Goal: Navigation & Orientation: Understand site structure

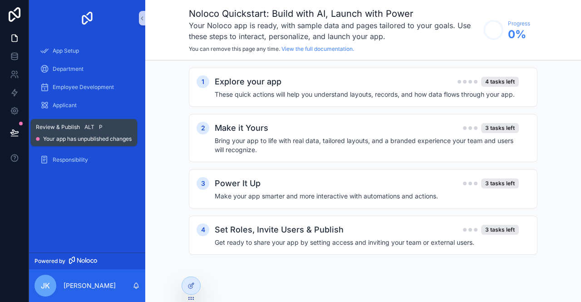
click at [10, 131] on icon at bounding box center [14, 132] width 9 height 9
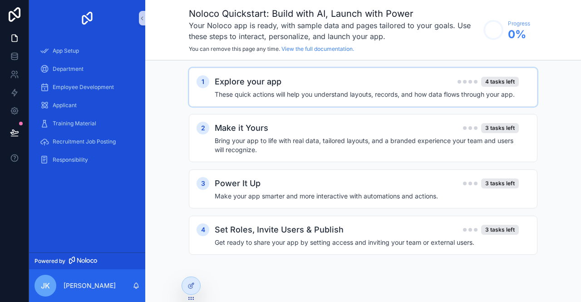
click at [311, 90] on h4 "These quick actions will help you understand layouts, records, and how data flo…" at bounding box center [367, 94] width 304 height 9
click at [11, 57] on icon at bounding box center [14, 58] width 6 height 4
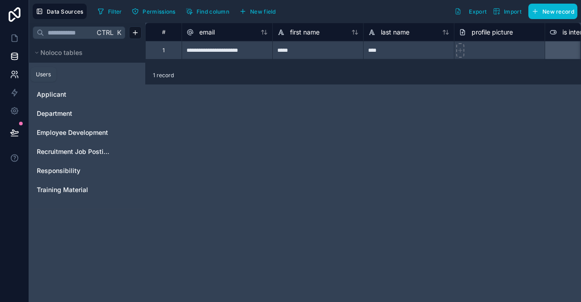
click at [13, 76] on icon at bounding box center [13, 77] width 5 height 2
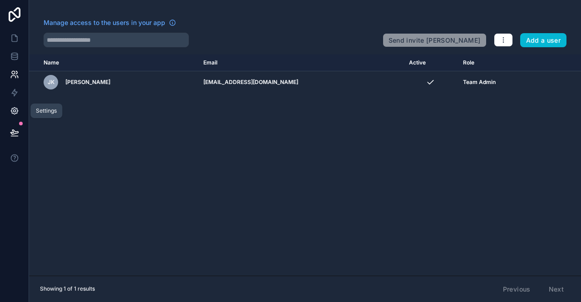
click at [14, 108] on icon at bounding box center [14, 111] width 7 height 7
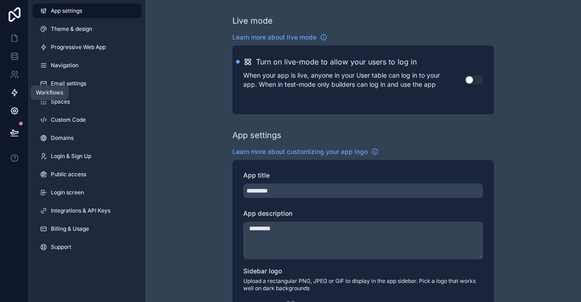
click at [18, 90] on icon at bounding box center [14, 92] width 9 height 9
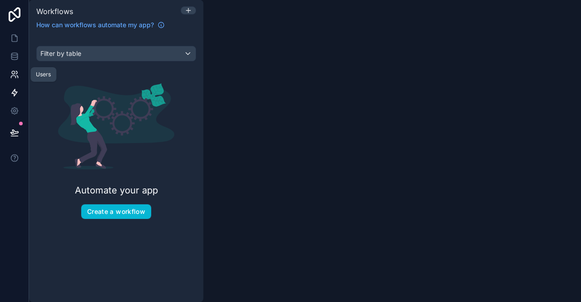
click at [15, 74] on icon at bounding box center [14, 74] width 9 height 9
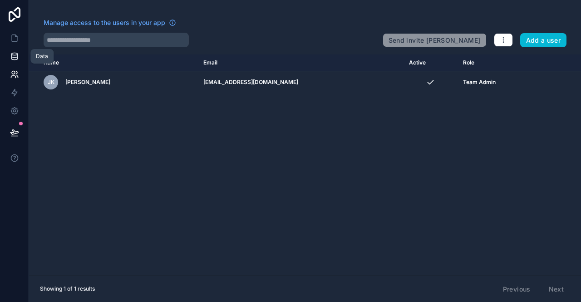
click at [15, 59] on icon at bounding box center [14, 56] width 9 height 9
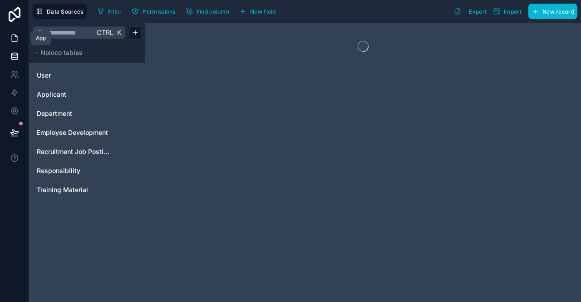
click at [13, 38] on icon at bounding box center [14, 38] width 9 height 9
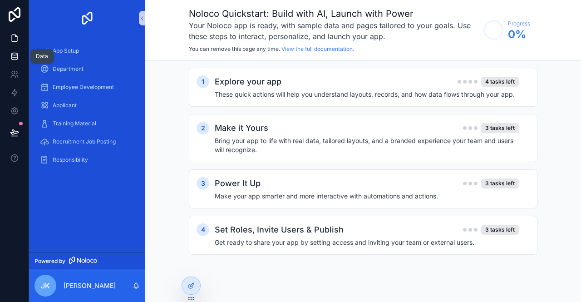
click at [11, 60] on icon at bounding box center [14, 56] width 9 height 9
